Goal: Task Accomplishment & Management: Manage account settings

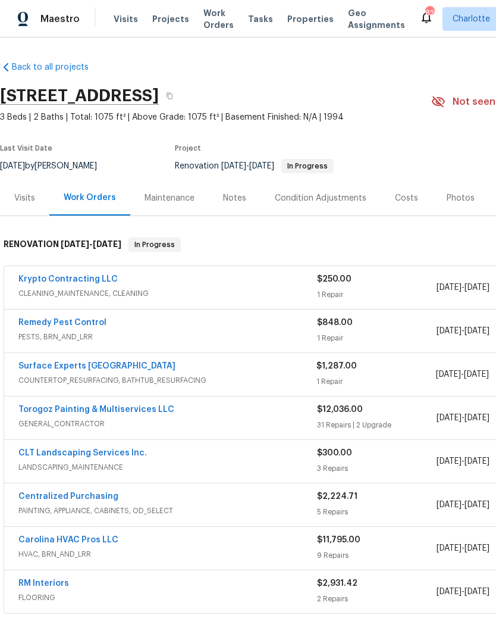
click at [168, 17] on span "Projects" at bounding box center [170, 19] width 37 height 12
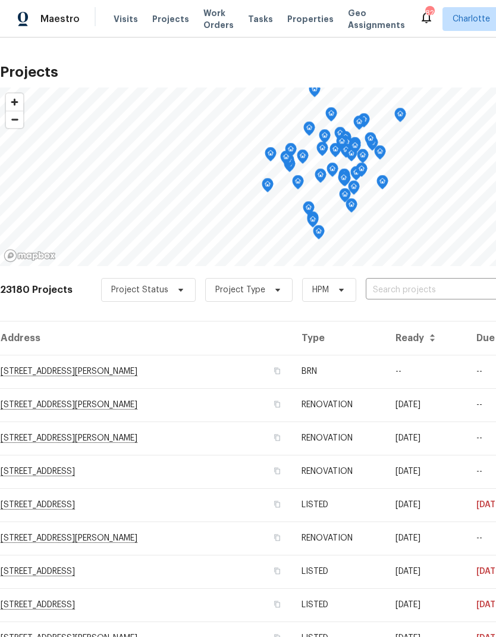
click at [456, 288] on input "text" at bounding box center [434, 290] width 136 height 18
type input "8806 glen"
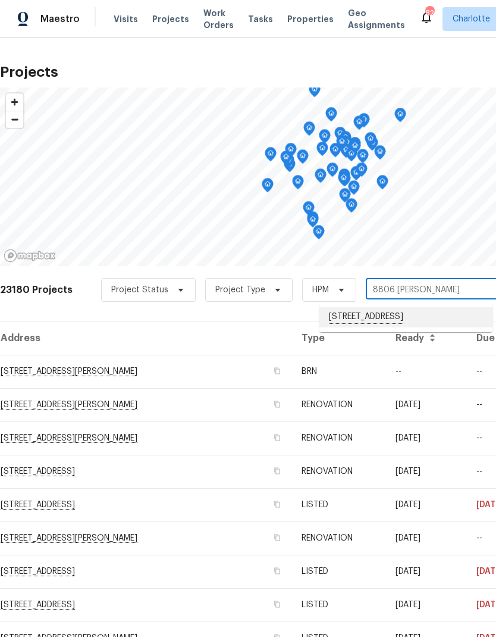
click at [453, 309] on li "8806 Glenside St, Huntersville, NC 28078" at bounding box center [405, 317] width 173 height 20
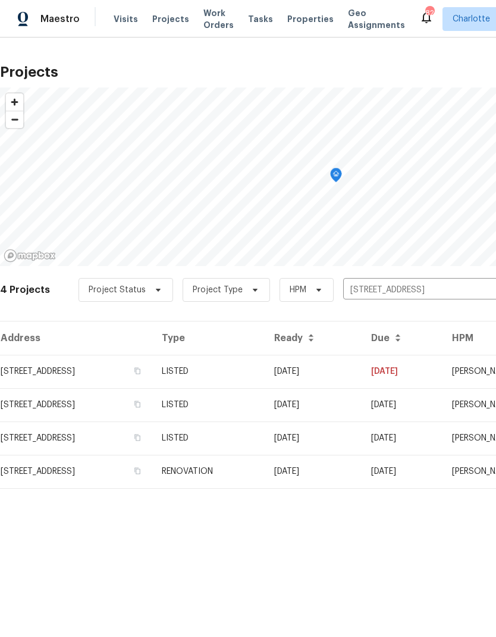
click at [22, 364] on td "8806 Glenside St, Huntersville, NC 28078" at bounding box center [76, 371] width 152 height 33
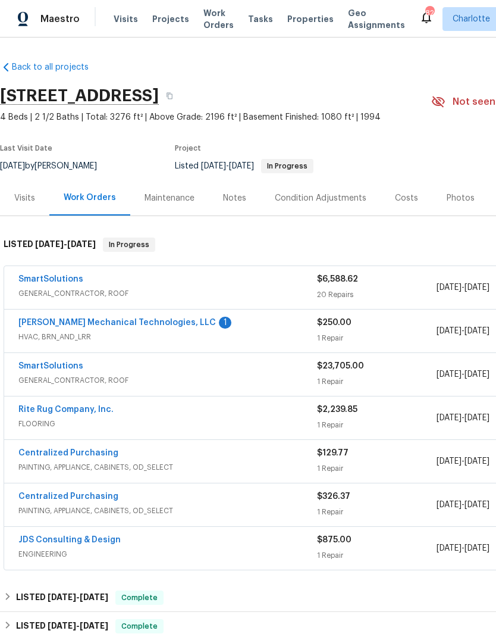
click at [24, 279] on link "SmartSolutions" at bounding box center [50, 279] width 65 height 8
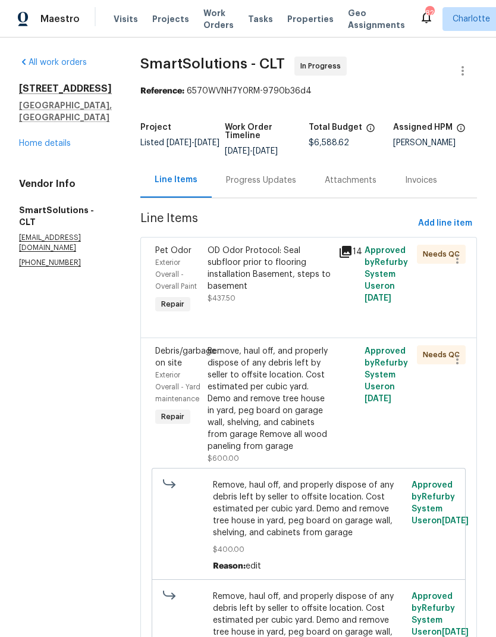
click at [25, 139] on link "Home details" at bounding box center [45, 143] width 52 height 8
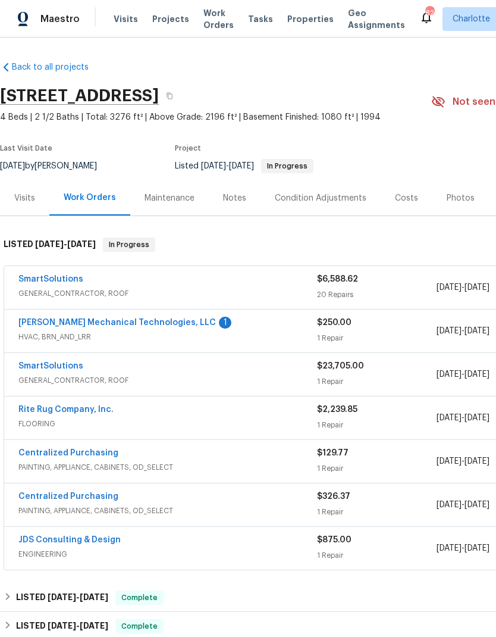
click at [20, 369] on link "SmartSolutions" at bounding box center [50, 366] width 65 height 8
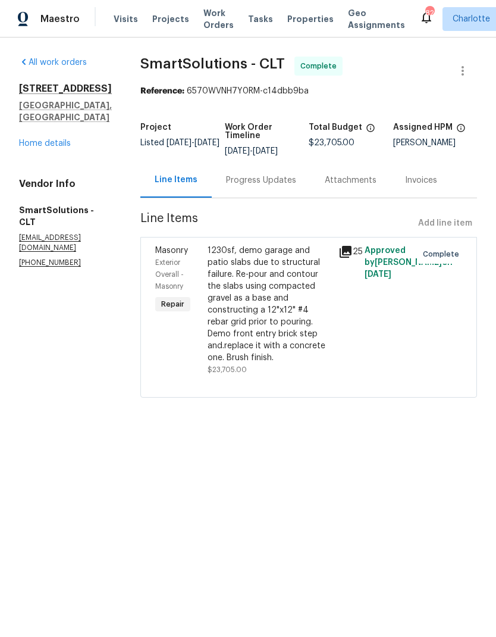
click at [347, 253] on icon at bounding box center [346, 252] width 14 height 14
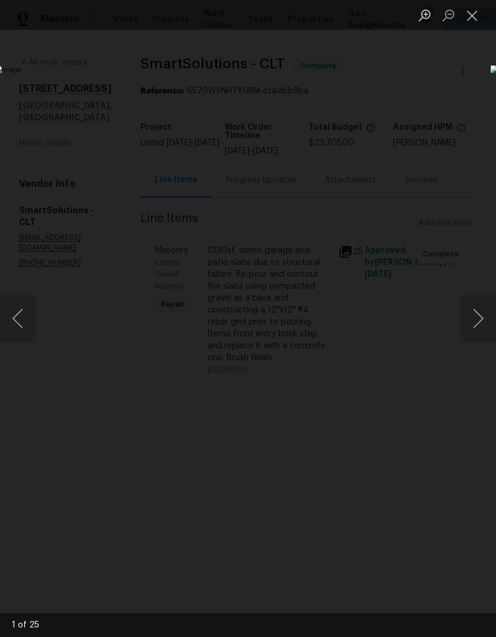
click at [481, 321] on button "Next image" at bounding box center [478, 318] width 36 height 48
click at [484, 317] on button "Next image" at bounding box center [478, 318] width 36 height 48
click at [481, 317] on button "Next image" at bounding box center [478, 318] width 36 height 48
click at [482, 317] on button "Next image" at bounding box center [478, 318] width 36 height 48
click at [484, 320] on button "Next image" at bounding box center [478, 318] width 36 height 48
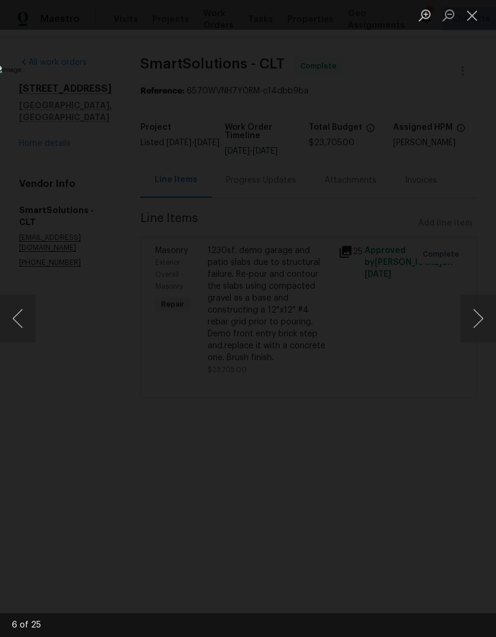
click at [483, 317] on button "Next image" at bounding box center [478, 318] width 36 height 48
click at [482, 321] on button "Next image" at bounding box center [478, 318] width 36 height 48
click at [482, 320] on button "Next image" at bounding box center [478, 318] width 36 height 48
click at [482, 324] on button "Next image" at bounding box center [478, 318] width 36 height 48
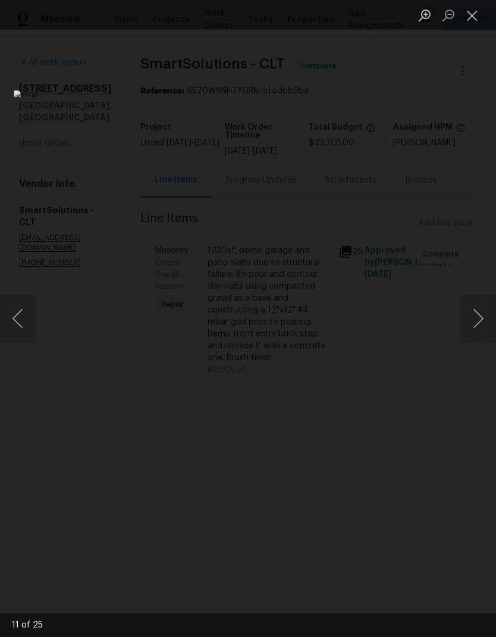
click at [482, 326] on button "Next image" at bounding box center [478, 318] width 36 height 48
click at [474, 18] on button "Close lightbox" at bounding box center [472, 15] width 24 height 21
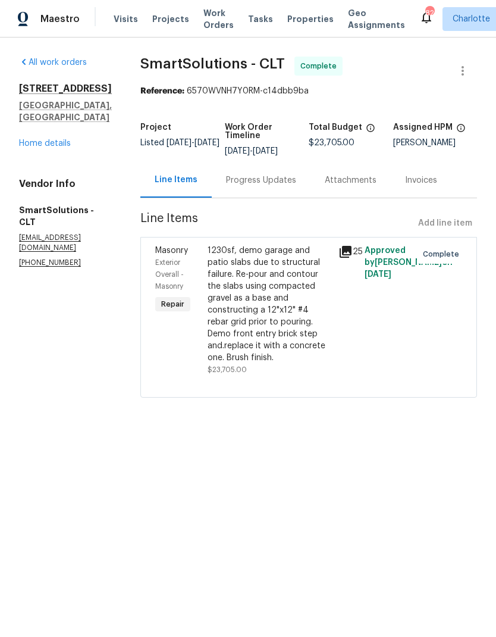
click at [27, 139] on link "Home details" at bounding box center [45, 143] width 52 height 8
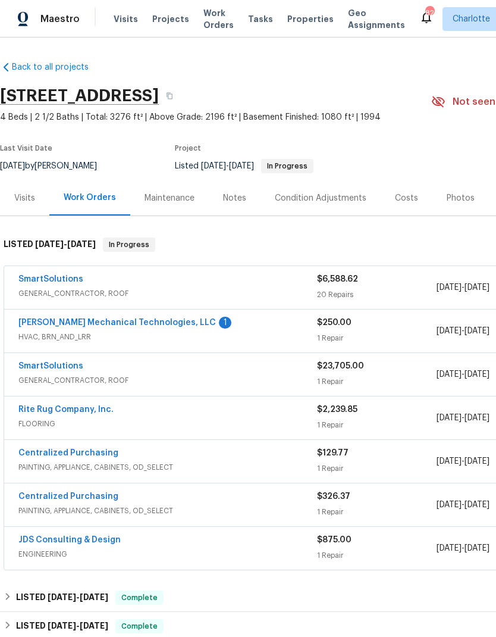
click at [20, 279] on link "SmartSolutions" at bounding box center [50, 279] width 65 height 8
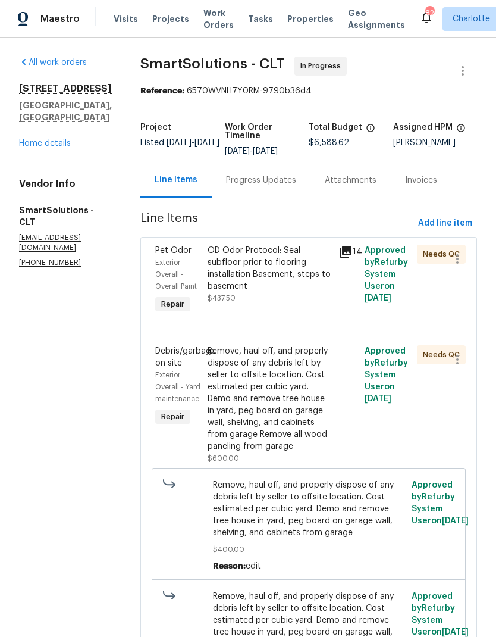
click at [21, 139] on link "Home details" at bounding box center [45, 143] width 52 height 8
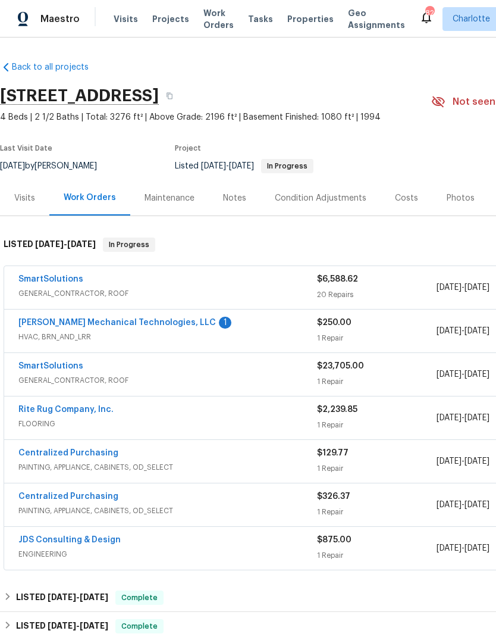
click at [152, 23] on span "Projects" at bounding box center [170, 19] width 37 height 12
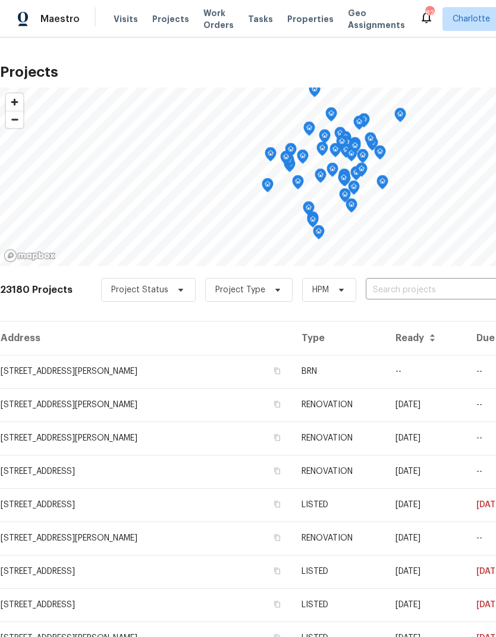
click at [453, 291] on input "text" at bounding box center [434, 290] width 136 height 18
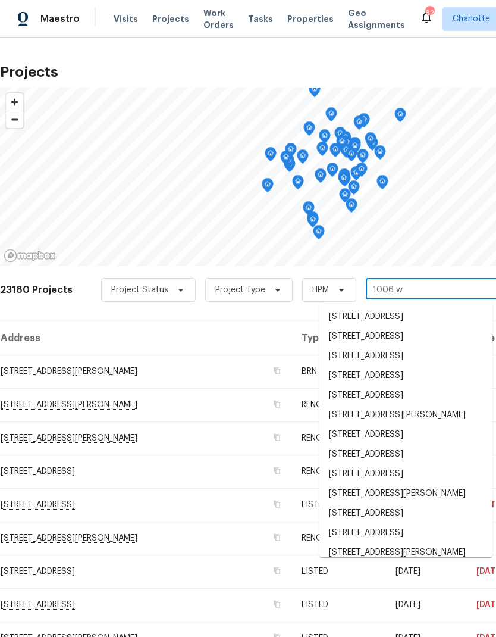
type input "1006 wi"
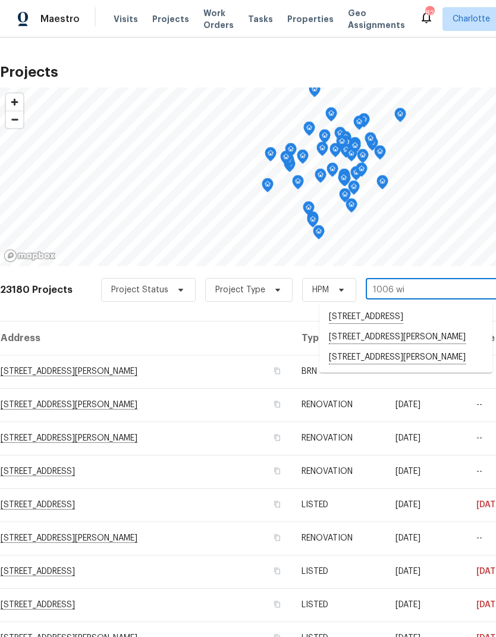
click at [428, 347] on li "1006 Wilson Blvd, Dallas, NC 28034" at bounding box center [405, 337] width 173 height 20
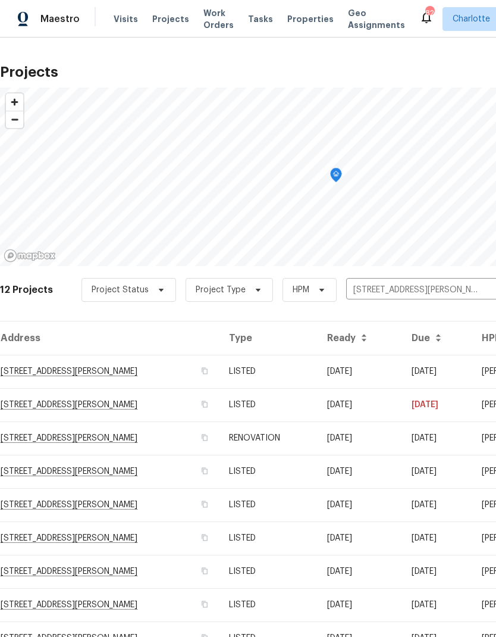
click at [434, 364] on td "[DATE]" at bounding box center [437, 371] width 70 height 33
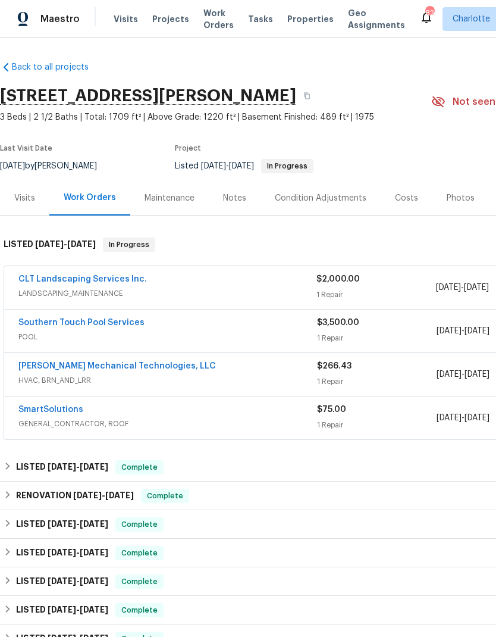
click at [228, 197] on div "Notes" at bounding box center [234, 198] width 23 height 12
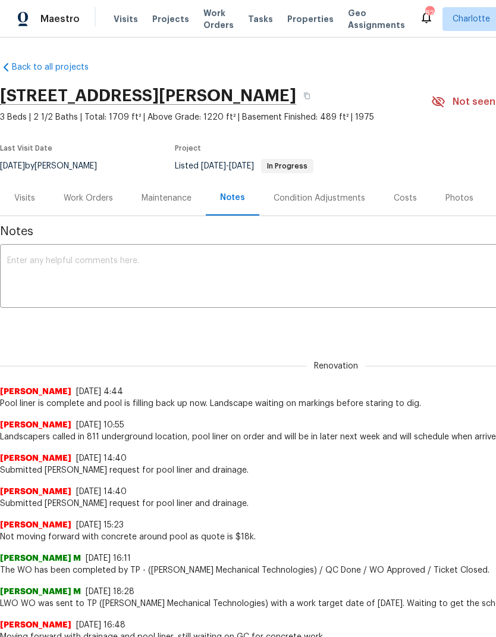
click at [413, 278] on textarea at bounding box center [336, 277] width 658 height 42
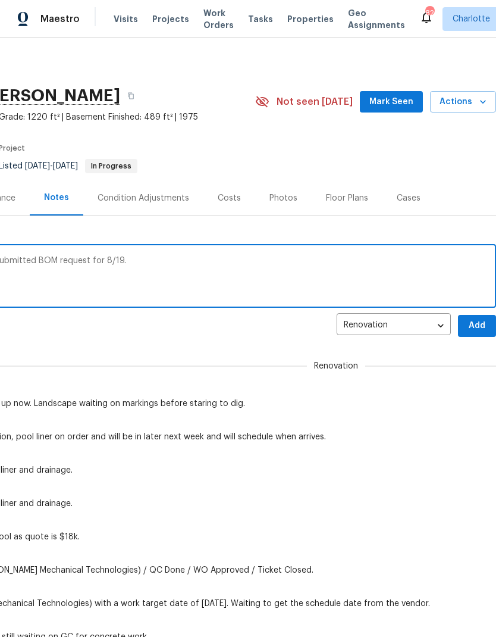
scroll to position [0, 264]
type textarea "Landscape drainage to complete Monday. Submitted BOM request for 8/19."
click at [458, 327] on button "Add" at bounding box center [477, 326] width 38 height 22
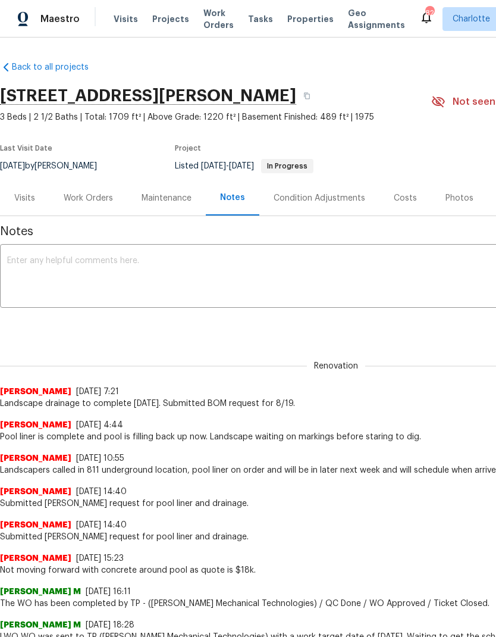
scroll to position [-1, -4]
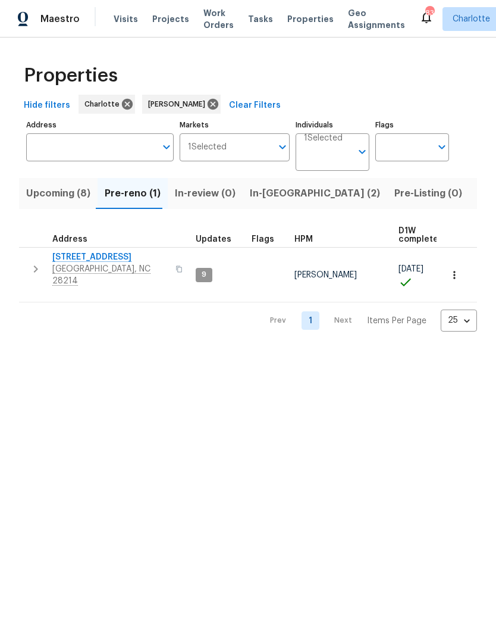
click at [74, 193] on span "Upcoming (8)" at bounding box center [58, 193] width 64 height 17
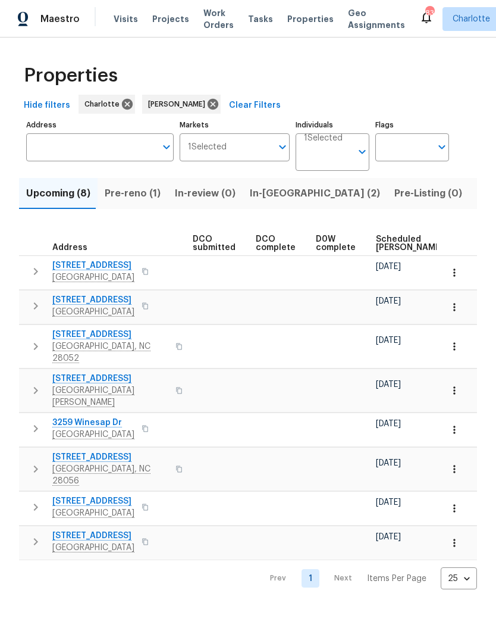
scroll to position [0, 209]
click at [398, 235] on span "Scheduled COE" at bounding box center [404, 243] width 67 height 17
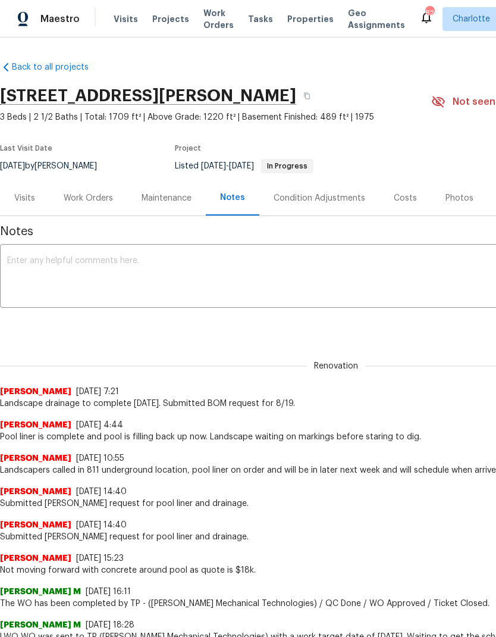
click at [163, 20] on span "Projects" at bounding box center [170, 19] width 37 height 12
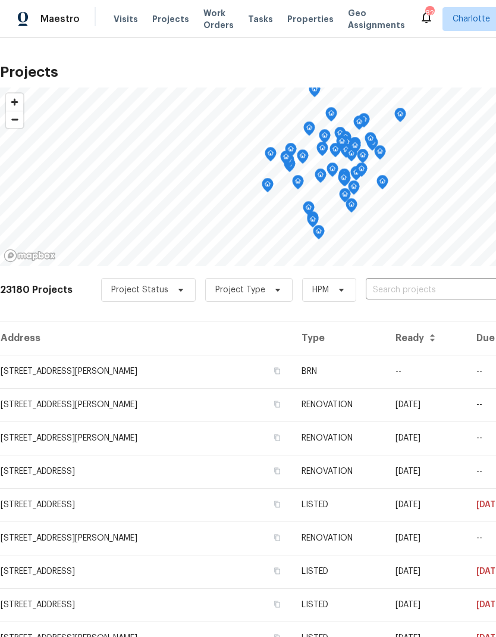
click at [432, 289] on input "text" at bounding box center [434, 290] width 136 height 18
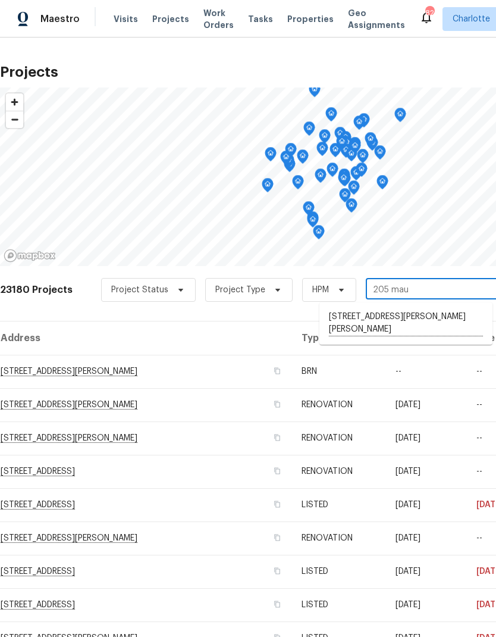
type input "205 ma"
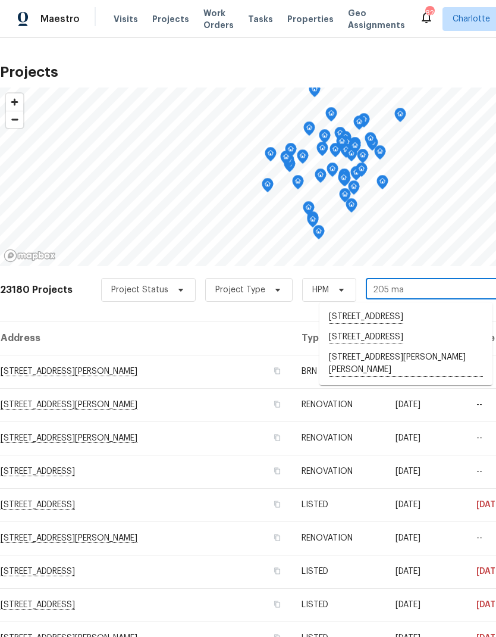
click at [421, 380] on li "[STREET_ADDRESS][PERSON_NAME][PERSON_NAME]" at bounding box center [405, 363] width 173 height 33
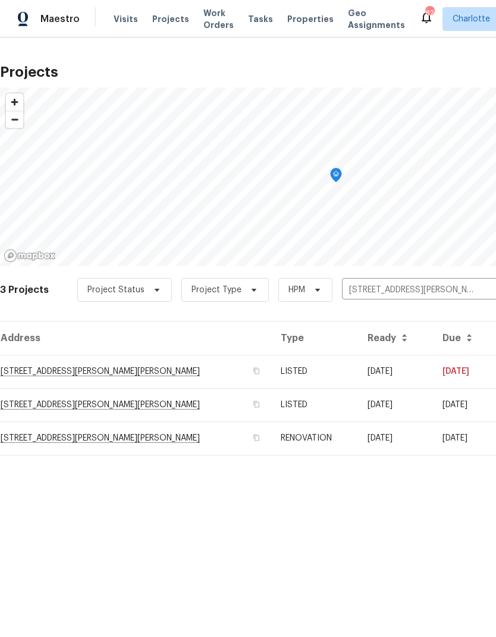
click at [411, 375] on td "08/01/25" at bounding box center [395, 371] width 75 height 33
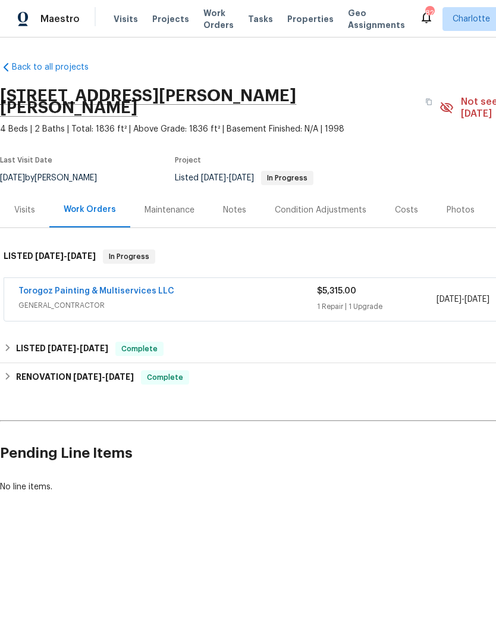
click at [45, 287] on link "Torogoz Painting & Multiservices LLC" at bounding box center [96, 291] width 156 height 8
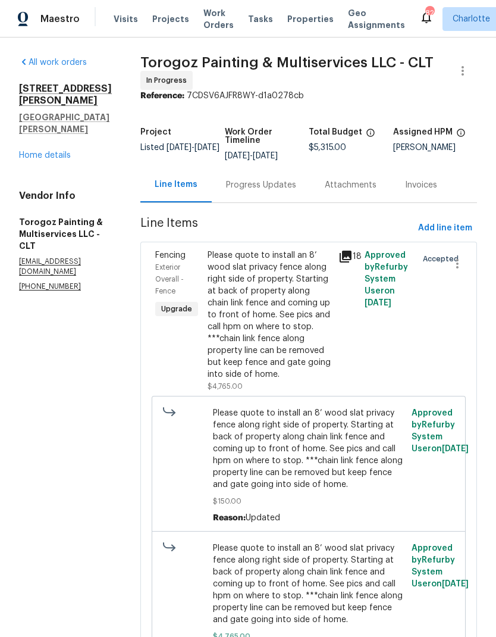
click at [296, 181] on div "Progress Updates" at bounding box center [261, 185] width 70 height 12
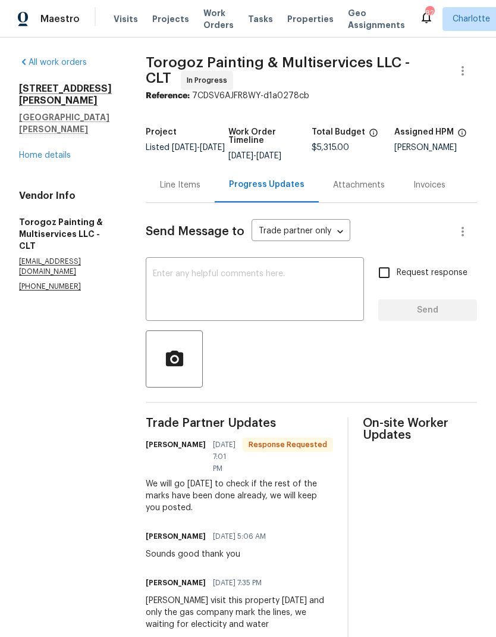
click at [337, 272] on textarea at bounding box center [255, 291] width 204 height 42
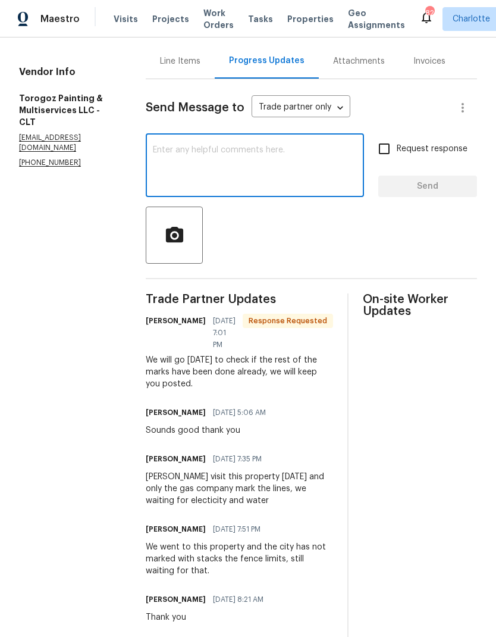
scroll to position [126, 0]
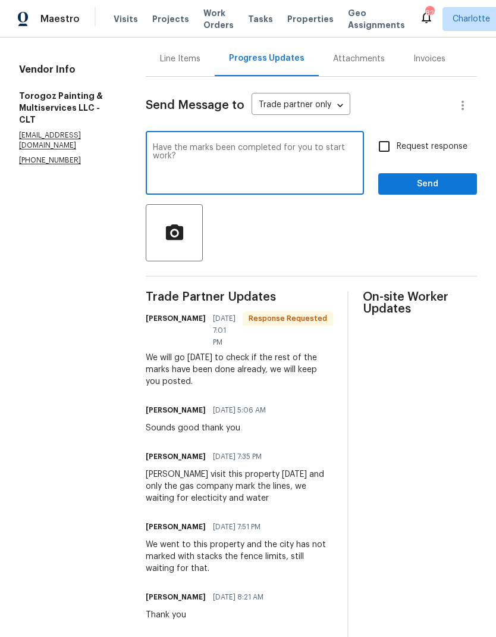
type textarea "Have the marks been completed for you to start work?"
click at [397, 151] on input "Request response" at bounding box center [384, 146] width 25 height 25
checkbox input "true"
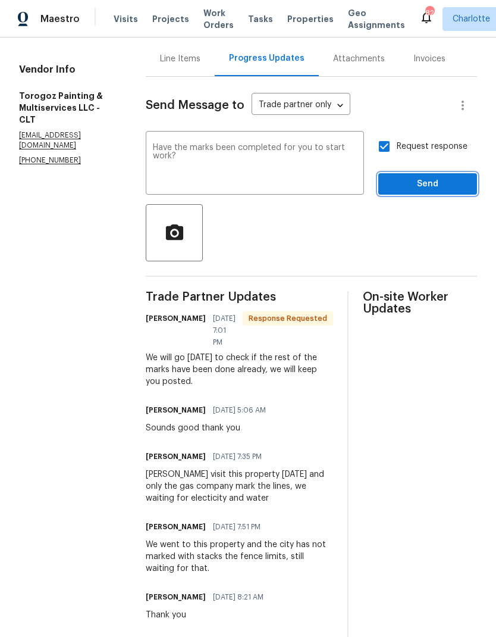
click at [430, 186] on span "Send" at bounding box center [428, 184] width 80 height 15
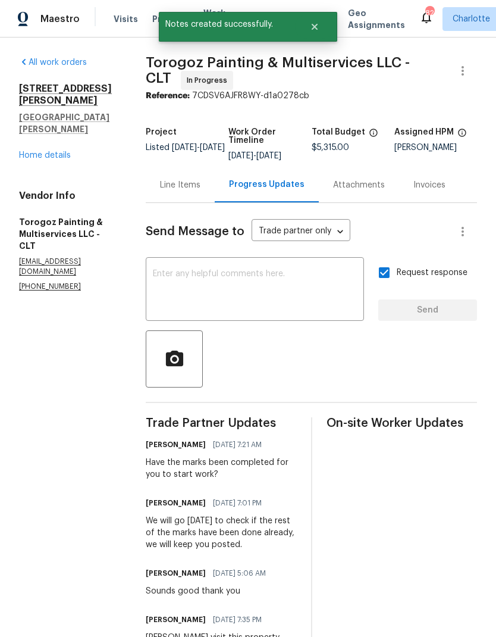
click at [32, 151] on link "Home details" at bounding box center [45, 155] width 52 height 8
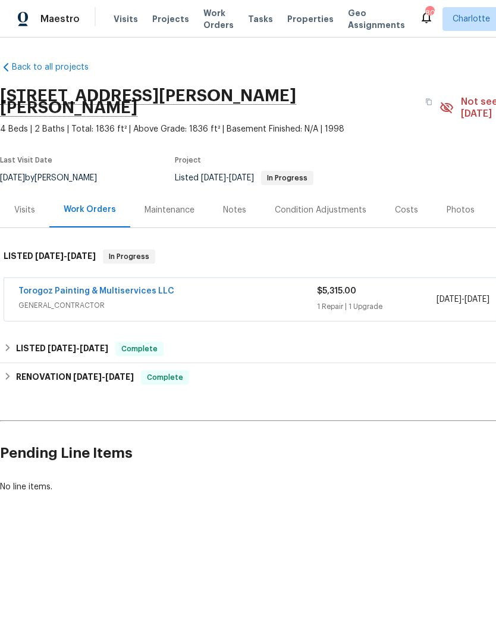
click at [166, 17] on span "Projects" at bounding box center [170, 19] width 37 height 12
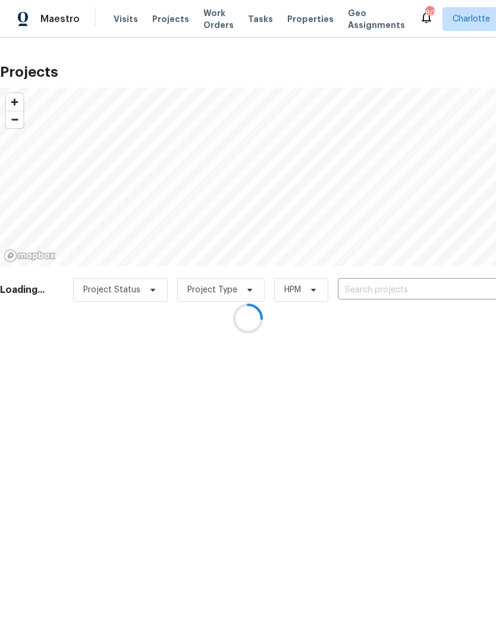
click at [435, 290] on div at bounding box center [248, 318] width 496 height 637
click at [443, 300] on div at bounding box center [248, 318] width 496 height 637
click at [443, 294] on div at bounding box center [248, 318] width 496 height 637
click at [444, 292] on div at bounding box center [248, 318] width 496 height 637
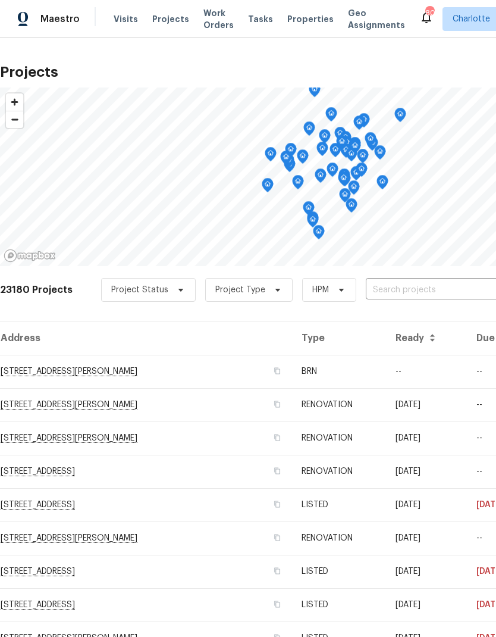
click at [447, 291] on input "text" at bounding box center [434, 290] width 136 height 18
type input "133 devynn"
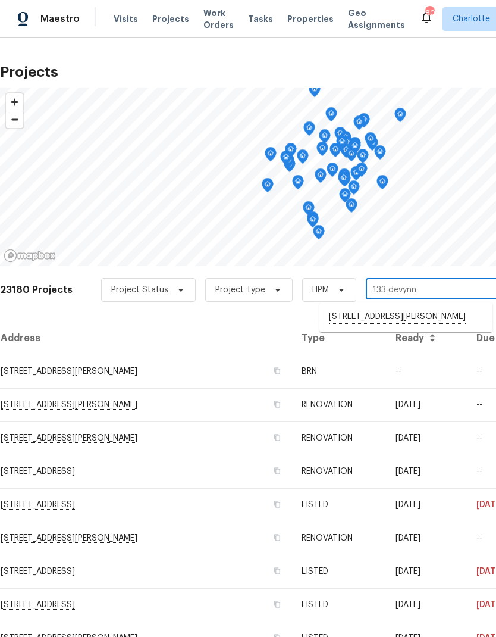
click at [460, 318] on li "133 Devynn Ridge Ct, Mount Holly, NC 28120" at bounding box center [405, 317] width 173 height 20
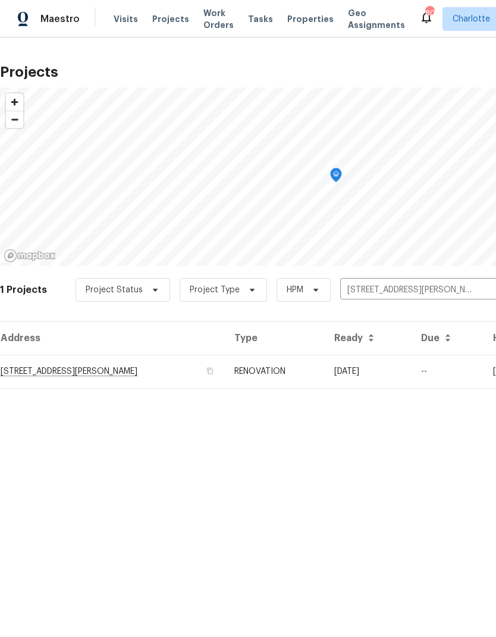
click at [412, 373] on td "[DATE]" at bounding box center [368, 371] width 87 height 33
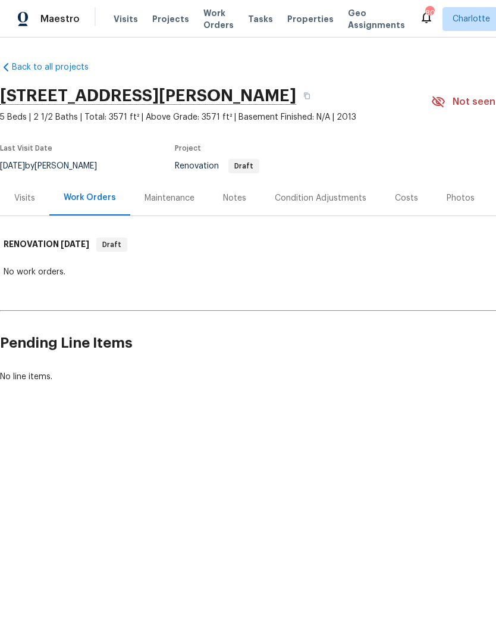
click at [403, 199] on div "Costs" at bounding box center [406, 198] width 23 height 12
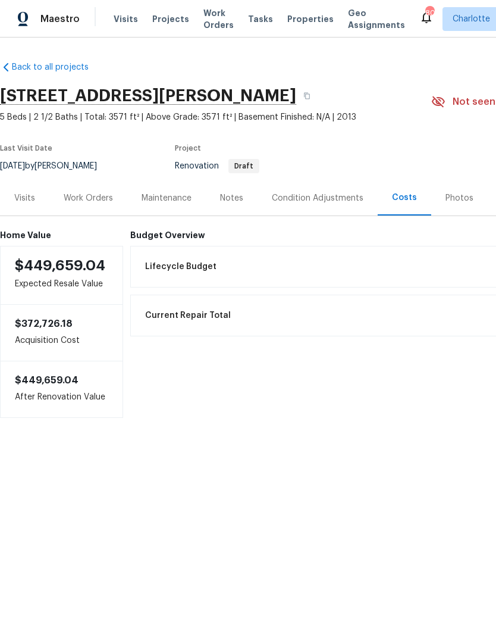
click at [324, 199] on div "Condition Adjustments" at bounding box center [318, 198] width 92 height 12
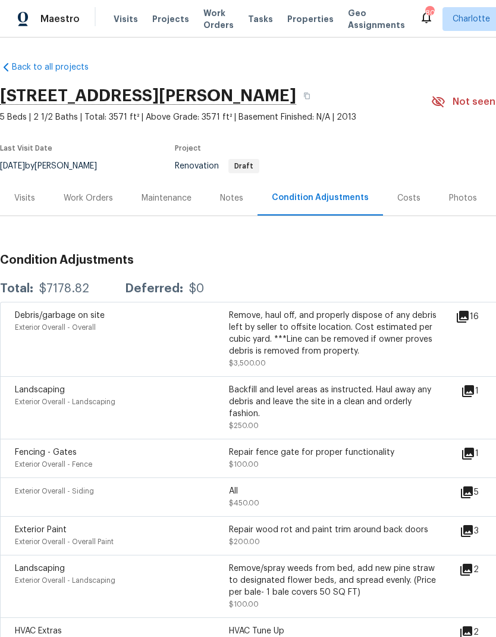
click at [470, 311] on icon at bounding box center [463, 316] width 14 height 14
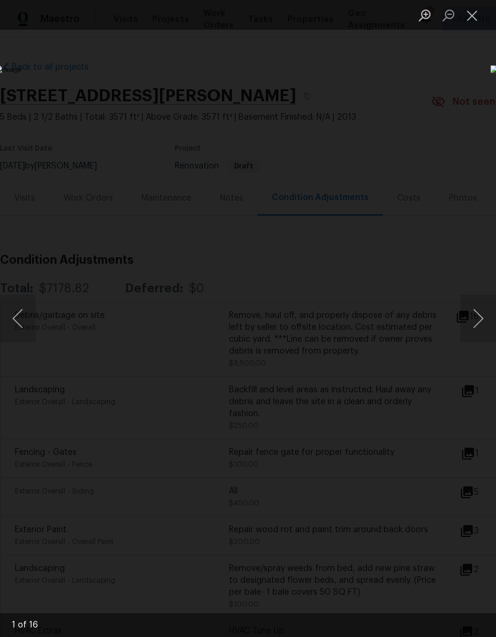
click at [478, 322] on button "Next image" at bounding box center [478, 318] width 36 height 48
click at [479, 324] on button "Next image" at bounding box center [478, 318] width 36 height 48
click at [480, 325] on button "Next image" at bounding box center [478, 318] width 36 height 48
click at [480, 324] on button "Next image" at bounding box center [478, 318] width 36 height 48
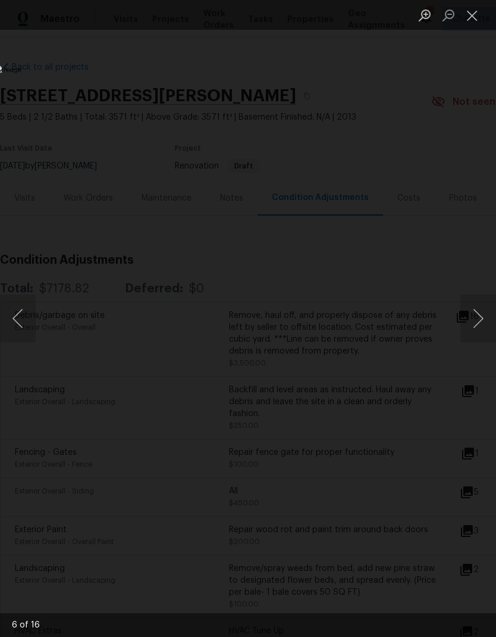
click at [480, 324] on button "Next image" at bounding box center [478, 318] width 36 height 48
click at [449, 104] on div "Lightbox" at bounding box center [248, 318] width 496 height 637
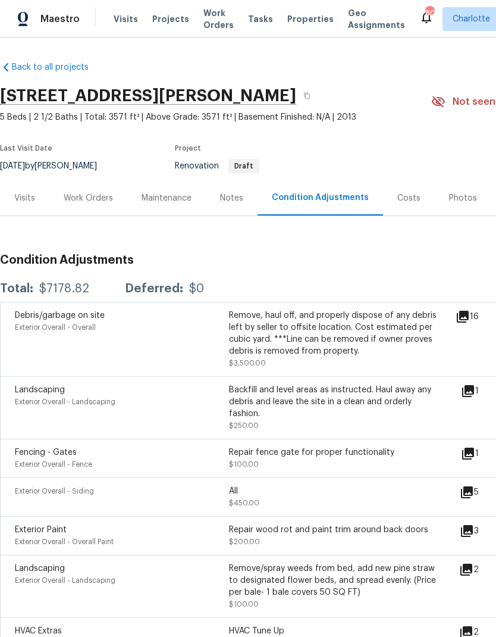
click at [409, 189] on div "Costs" at bounding box center [409, 197] width 52 height 35
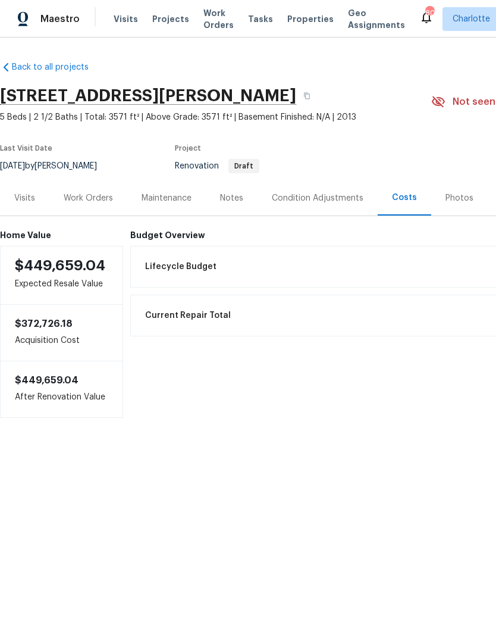
click at [344, 202] on div "Condition Adjustments" at bounding box center [318, 198] width 92 height 12
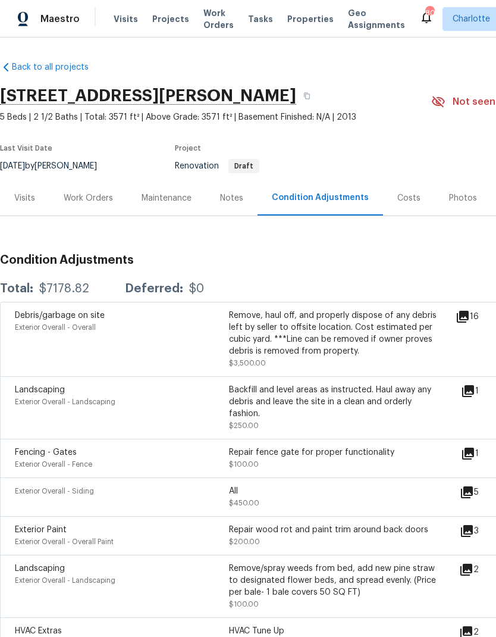
click at [24, 202] on div "Visits" at bounding box center [24, 198] width 21 height 12
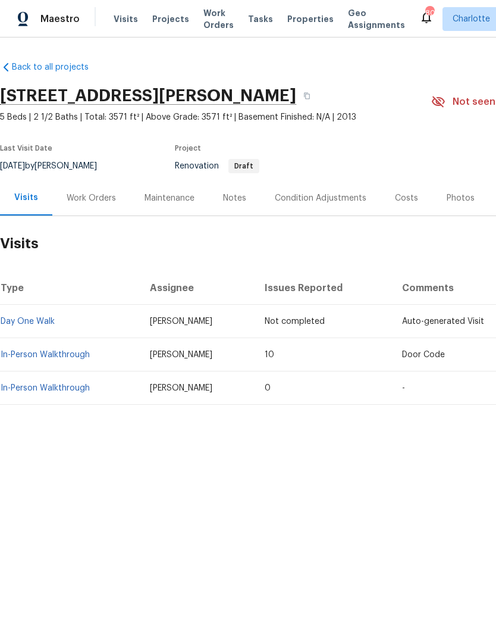
click at [68, 355] on link "In-Person Walkthrough" at bounding box center [45, 354] width 89 height 8
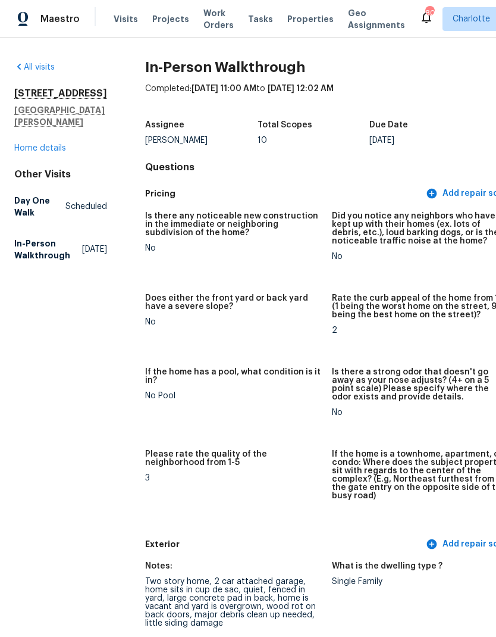
click at [59, 152] on link "Home details" at bounding box center [40, 148] width 52 height 8
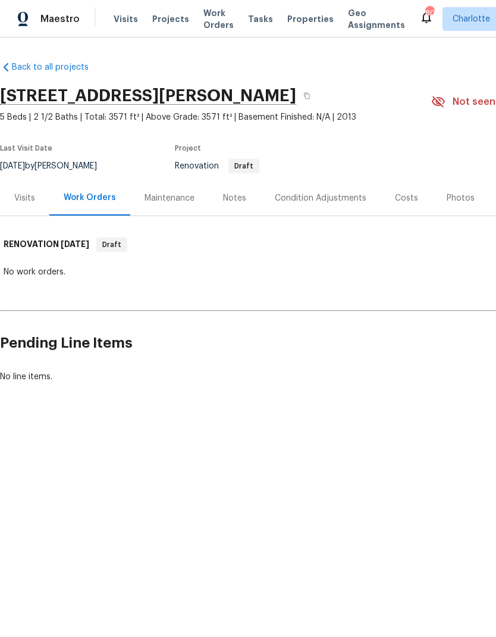
click at [405, 196] on div "Costs" at bounding box center [406, 198] width 23 height 12
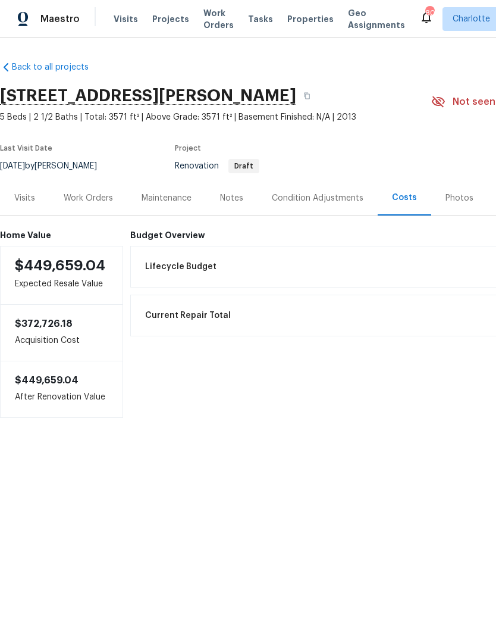
click at [358, 199] on div "Condition Adjustments" at bounding box center [318, 198] width 92 height 12
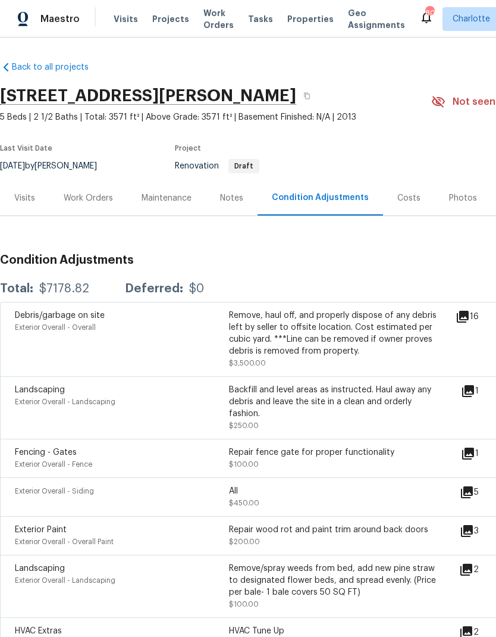
click at [167, 23] on span "Projects" at bounding box center [170, 19] width 37 height 12
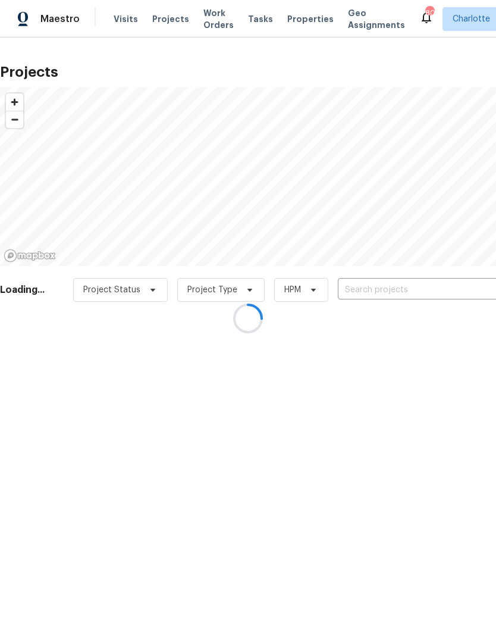
click at [422, 296] on div at bounding box center [248, 318] width 496 height 637
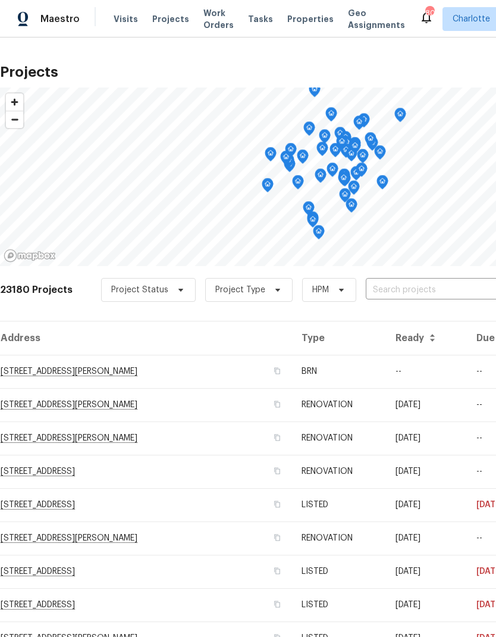
click at [432, 286] on input "text" at bounding box center [434, 290] width 136 height 18
type input "464 su"
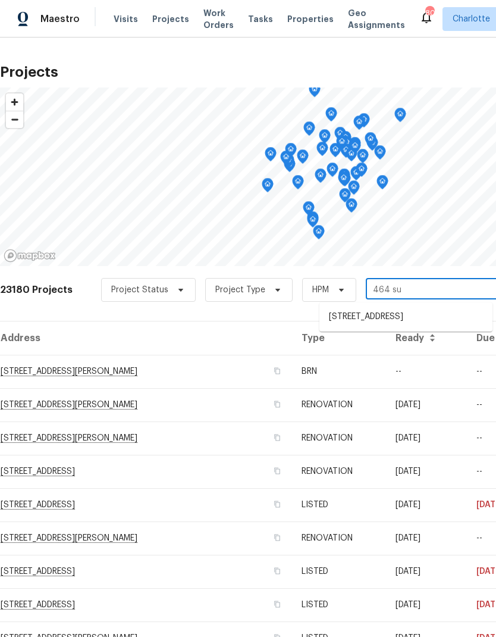
click at [452, 315] on li "464 Summer Ridge Rd, Stanley, NC 28164" at bounding box center [405, 317] width 173 height 20
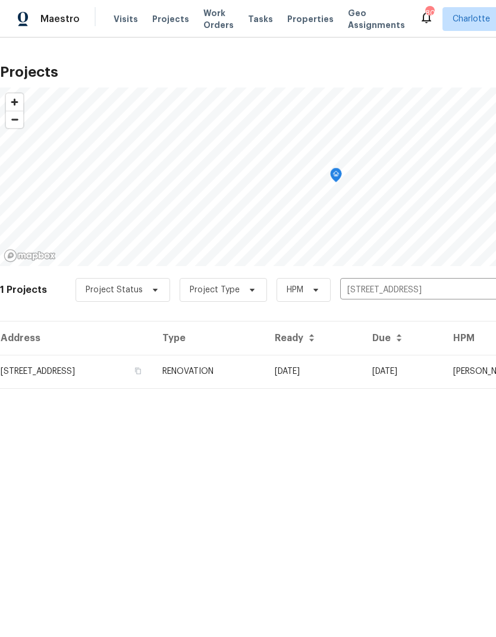
click at [442, 375] on td "08/25/25" at bounding box center [403, 371] width 81 height 33
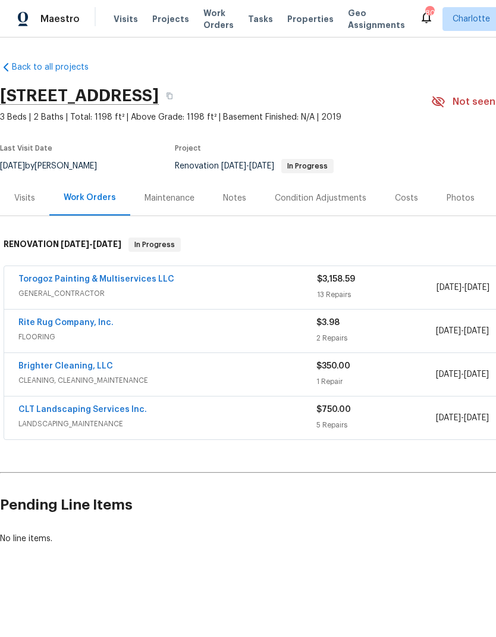
click at [351, 198] on div "Condition Adjustments" at bounding box center [321, 198] width 92 height 12
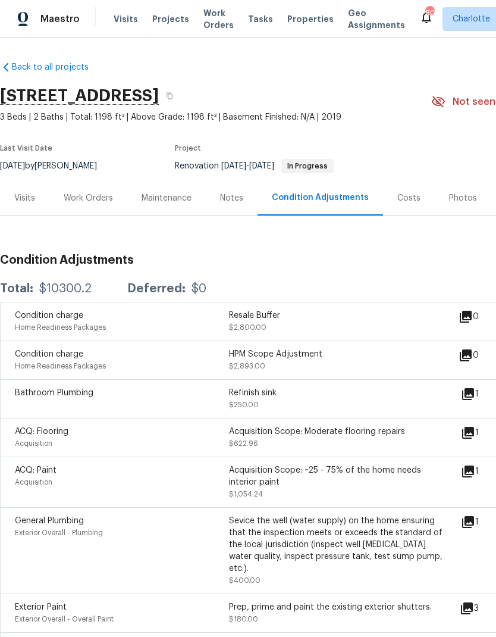
click at [410, 205] on div "Costs" at bounding box center [409, 197] width 52 height 35
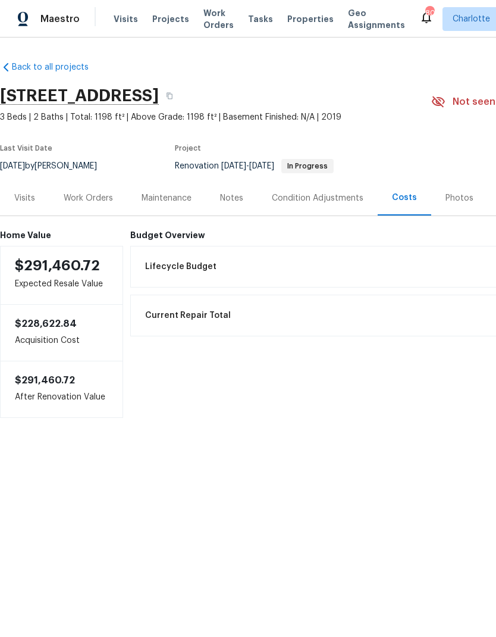
click at [159, 18] on span "Projects" at bounding box center [170, 19] width 37 height 12
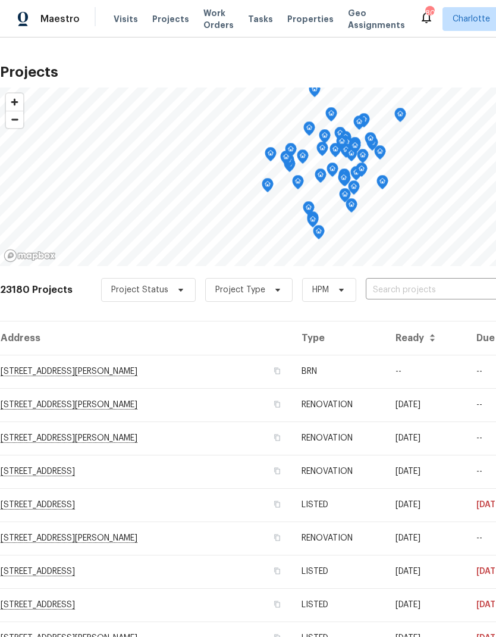
click at [433, 290] on input "text" at bounding box center [434, 290] width 136 height 18
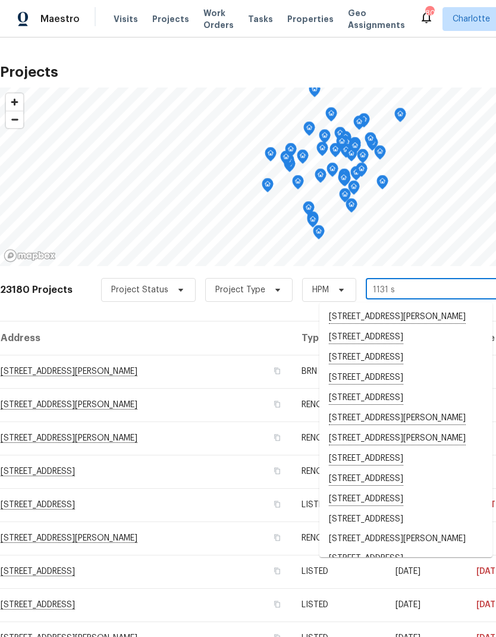
type input "1131 su"
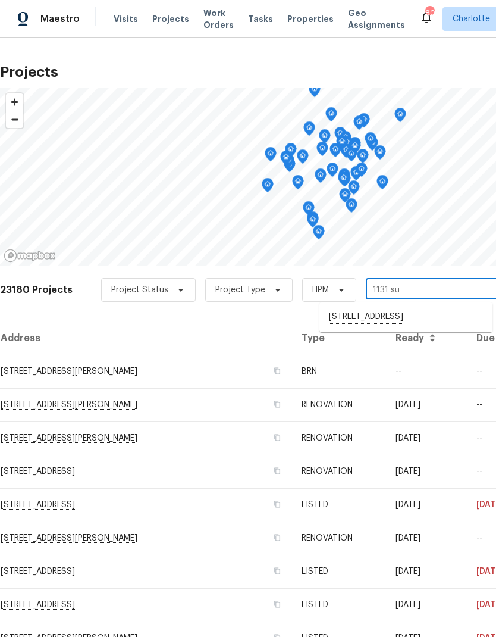
click at [419, 321] on li "1131 Summit Hills Dr, Charlotte, NC 28214" at bounding box center [405, 317] width 173 height 20
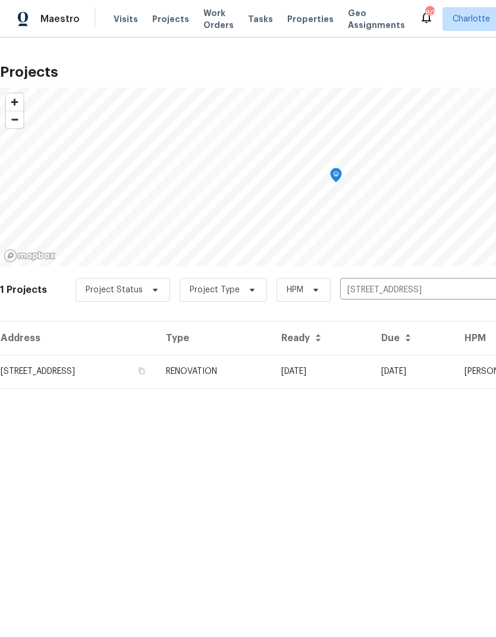
click at [372, 374] on td "[DATE]" at bounding box center [322, 371] width 100 height 33
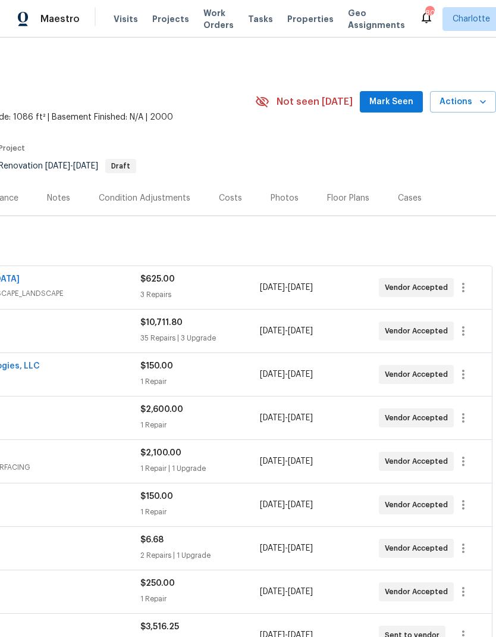
scroll to position [0, 176]
click at [290, 192] on div "Photos" at bounding box center [285, 198] width 28 height 12
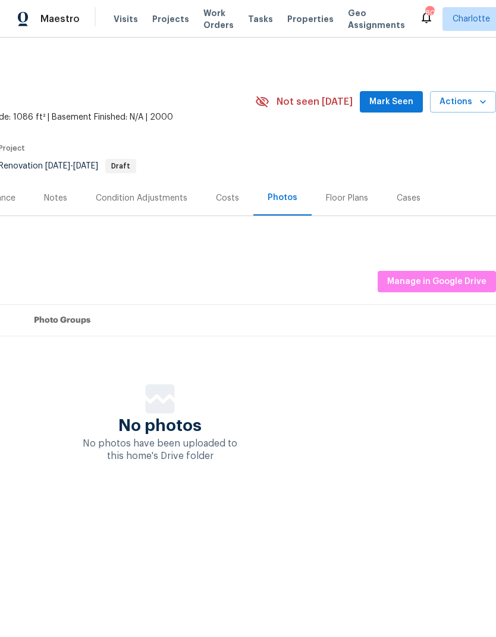
click at [163, 197] on div "Condition Adjustments" at bounding box center [142, 198] width 92 height 12
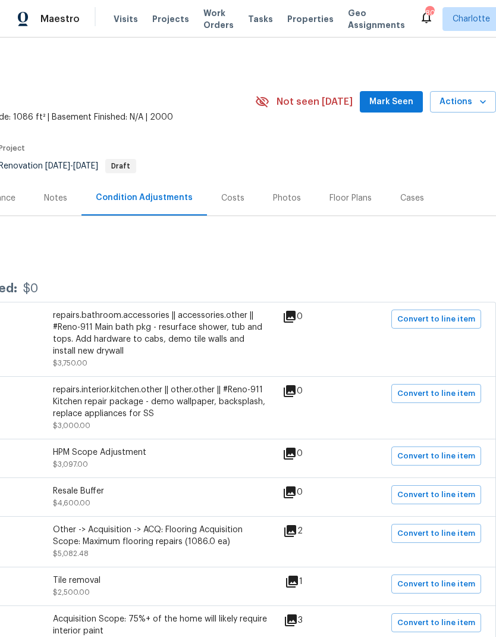
click at [227, 202] on div "Costs" at bounding box center [232, 198] width 23 height 12
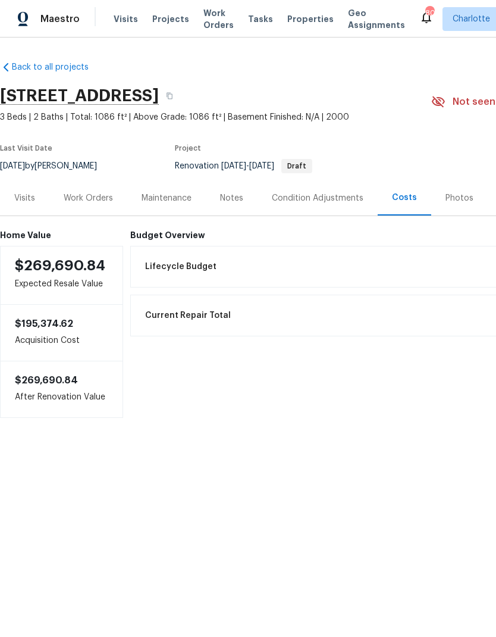
click at [152, 23] on span "Projects" at bounding box center [170, 19] width 37 height 12
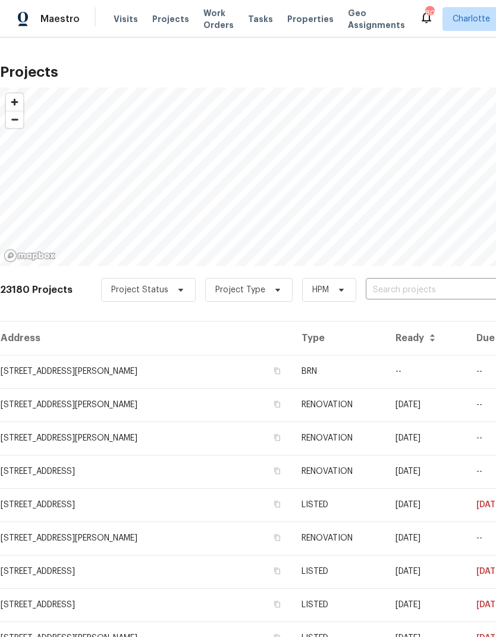
click at [448, 296] on input "text" at bounding box center [434, 290] width 136 height 18
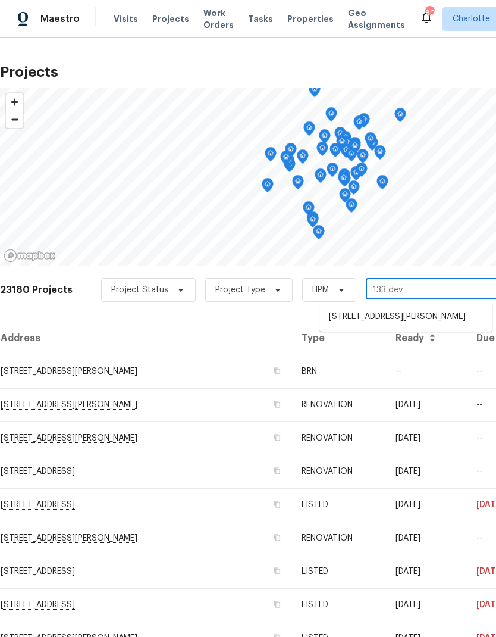
type input "133 devy"
click at [448, 318] on li "133 Devynn Ridge Ct, Mount Holly, NC 28120" at bounding box center [405, 317] width 173 height 20
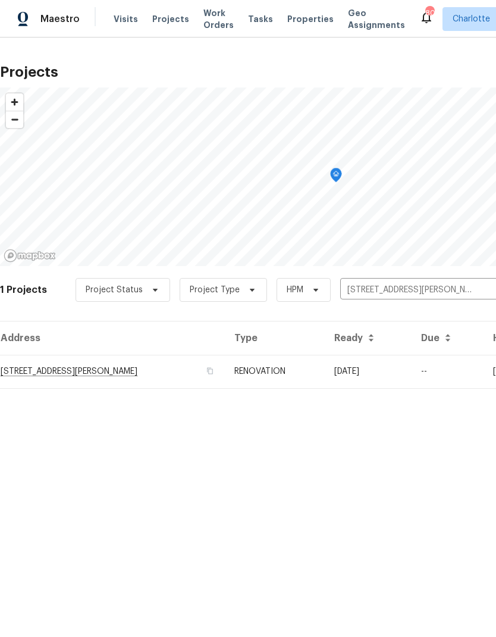
click at [412, 374] on td "[DATE]" at bounding box center [368, 371] width 87 height 33
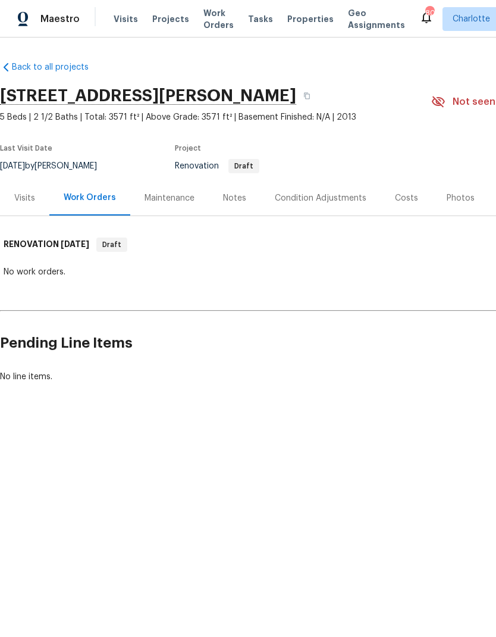
click at [22, 198] on div "Visits" at bounding box center [24, 198] width 21 height 12
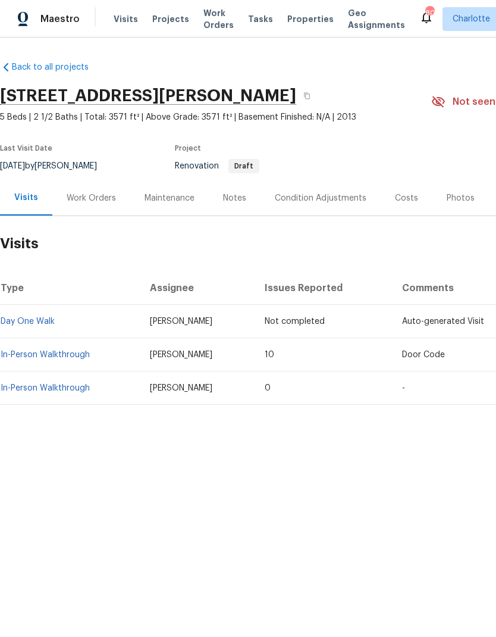
click at [158, 24] on span "Projects" at bounding box center [170, 19] width 37 height 12
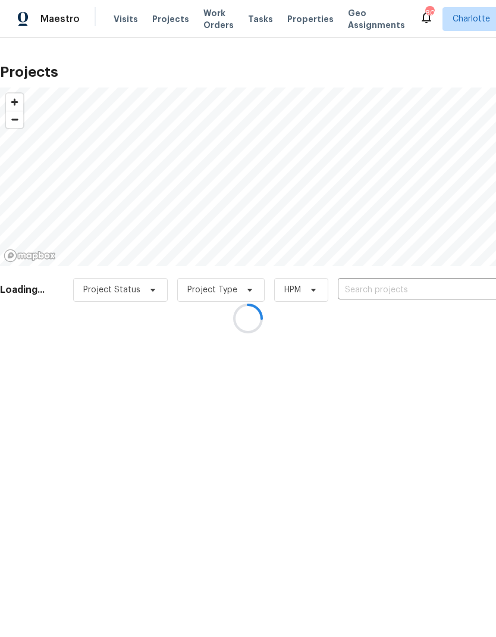
click at [448, 289] on div at bounding box center [248, 318] width 496 height 637
click at [447, 292] on div at bounding box center [248, 318] width 496 height 637
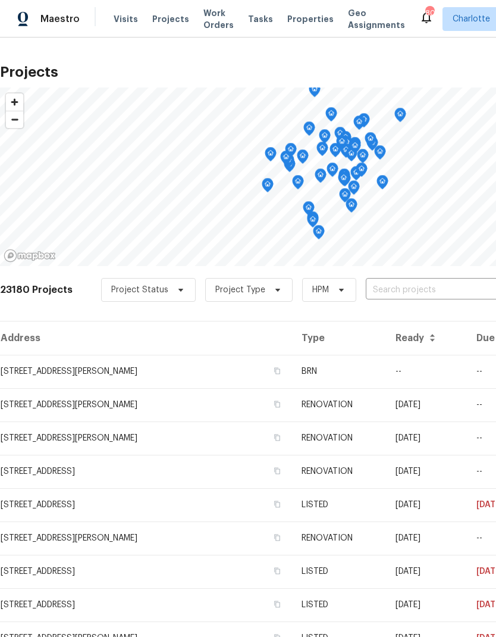
click at [451, 282] on input "text" at bounding box center [434, 290] width 136 height 18
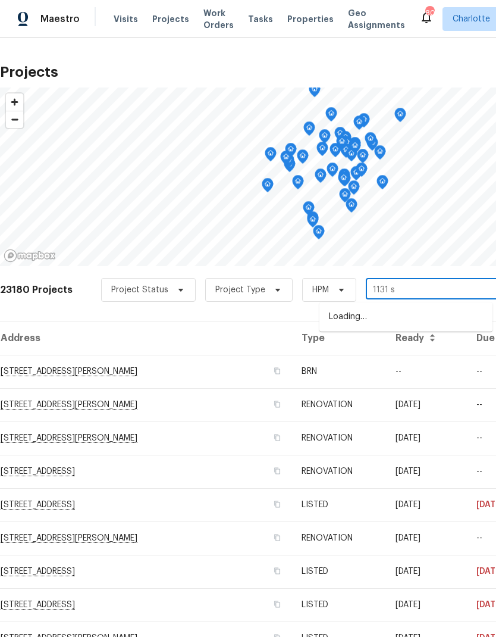
type input "1131 su"
click at [432, 319] on li "1131 Summit Hills Dr, Charlotte, NC 28214" at bounding box center [405, 317] width 173 height 20
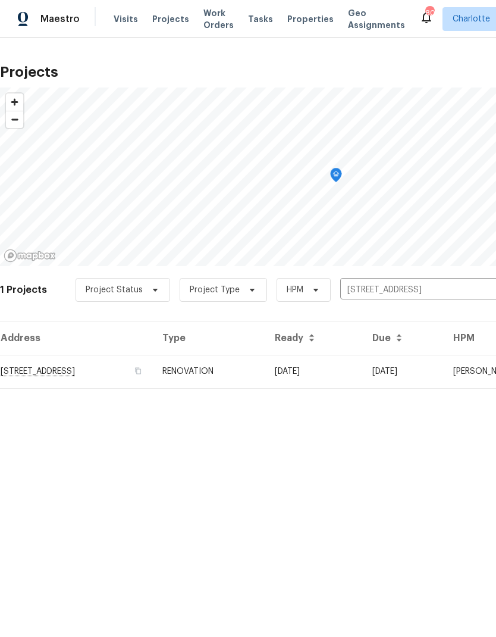
click at [31, 374] on td "1131 Summit Hills Dr, Charlotte, NC 28214" at bounding box center [76, 371] width 153 height 33
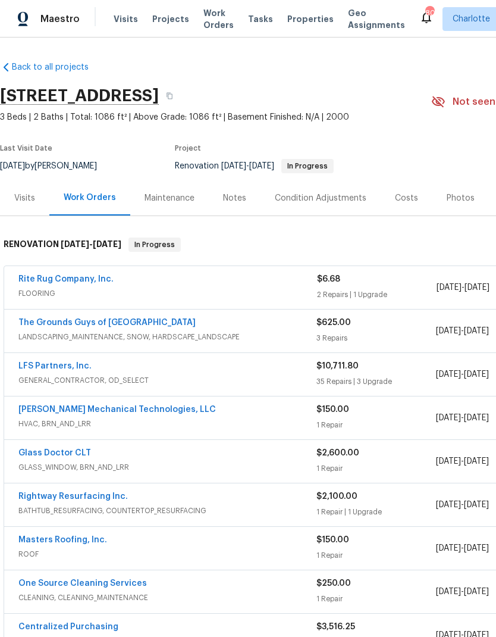
click at [408, 193] on div "Costs" at bounding box center [406, 198] width 23 height 12
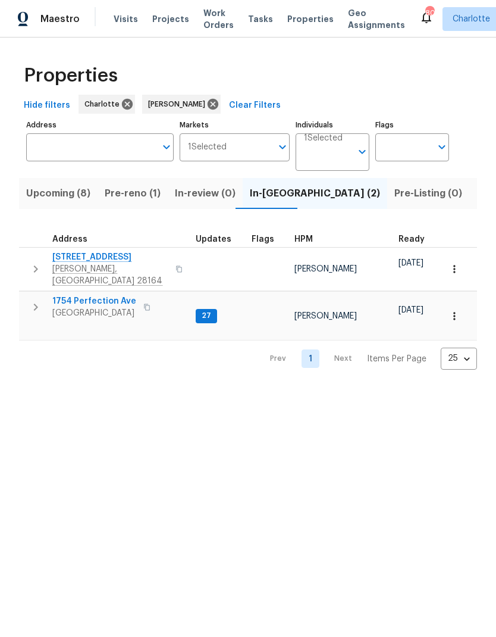
click at [58, 196] on span "Upcoming (8)" at bounding box center [58, 193] width 64 height 17
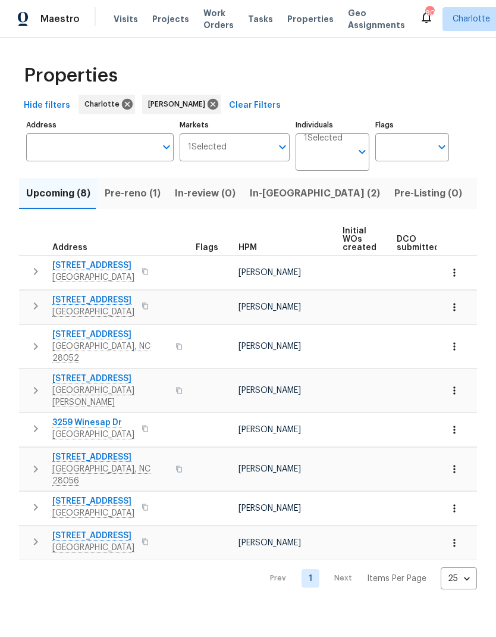
click at [130, 198] on span "Pre-reno (1)" at bounding box center [133, 193] width 56 height 17
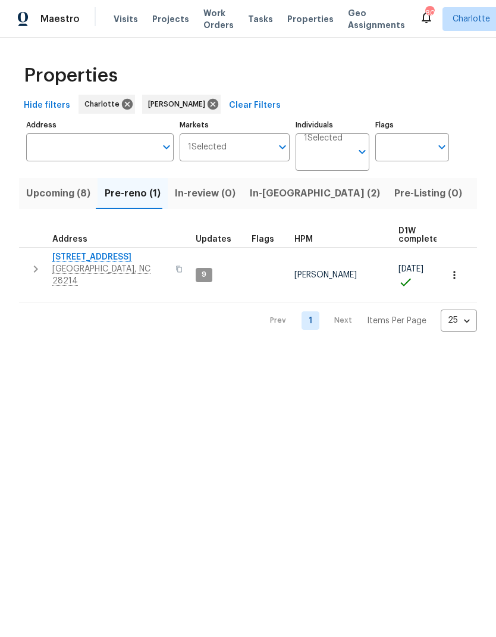
click at [42, 195] on span "Upcoming (8)" at bounding box center [58, 193] width 64 height 17
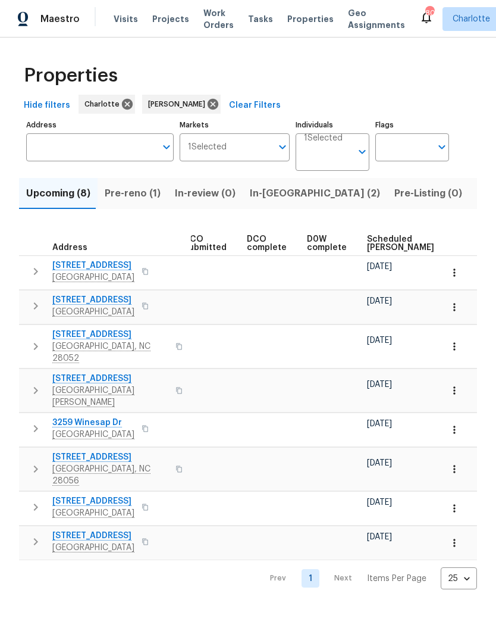
scroll to position [0, 216]
click at [374, 241] on span "Scheduled [PERSON_NAME]" at bounding box center [397, 243] width 67 height 17
